Goal: Task Accomplishment & Management: Use online tool/utility

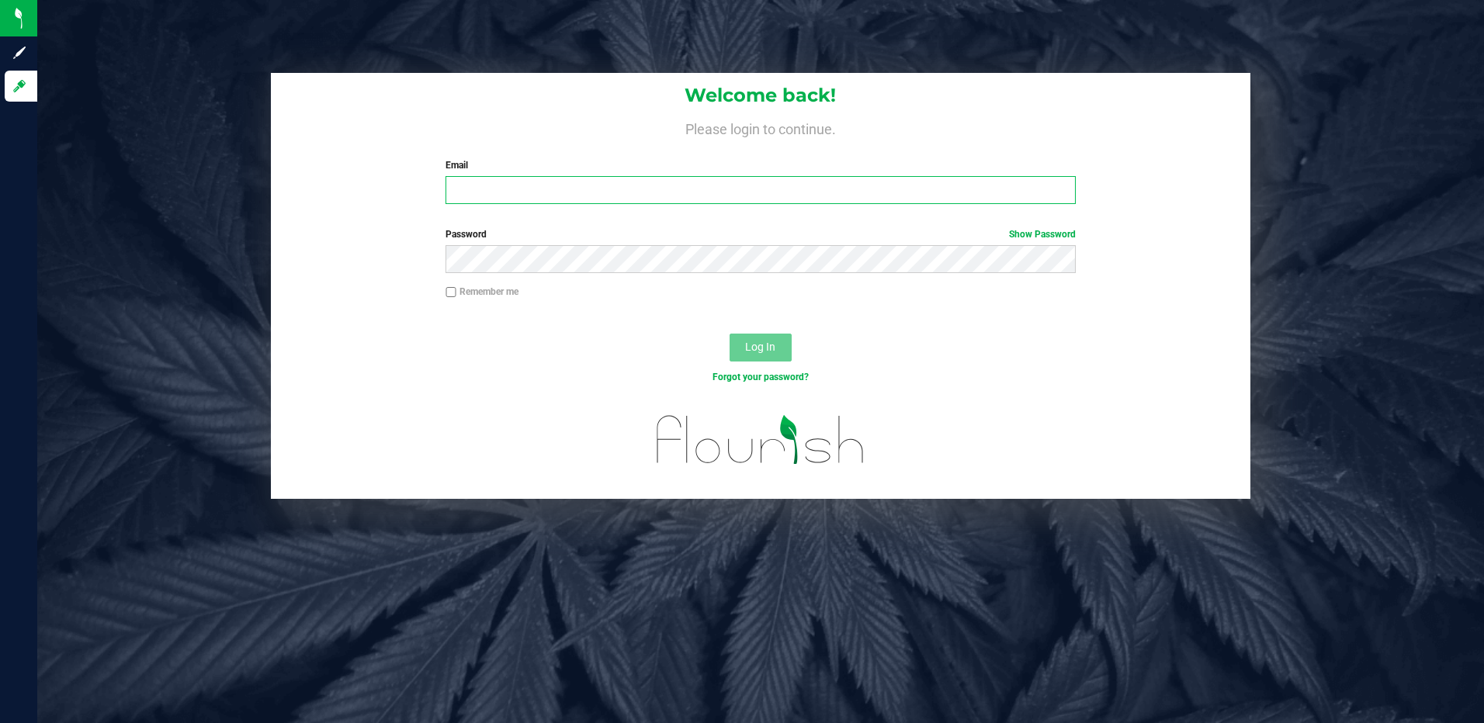
click at [552, 193] on input "Email" at bounding box center [761, 190] width 630 height 28
type input "slewandowski@liveparallel.com"
click at [730, 334] on button "Log In" at bounding box center [761, 348] width 62 height 28
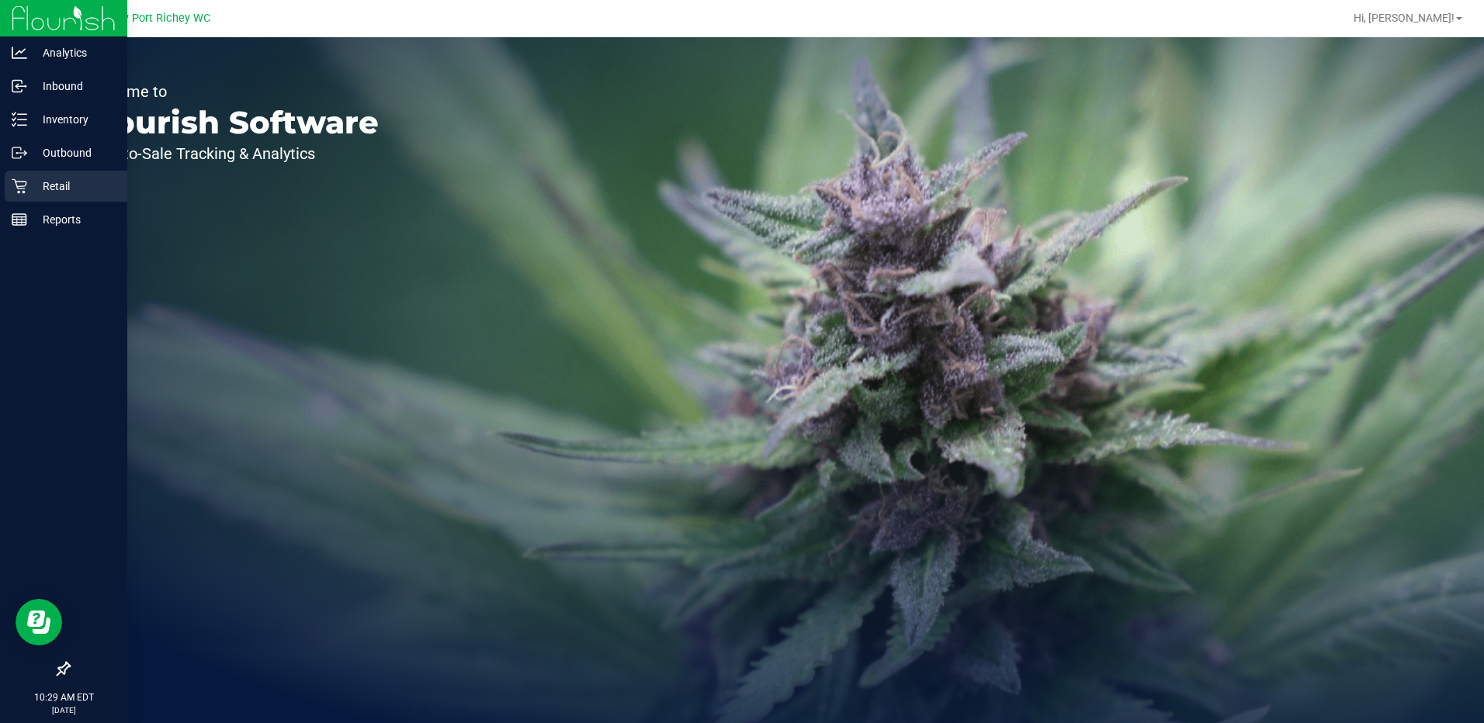
click at [43, 186] on p "Retail" at bounding box center [73, 186] width 93 height 19
